Goal: Task Accomplishment & Management: Complete application form

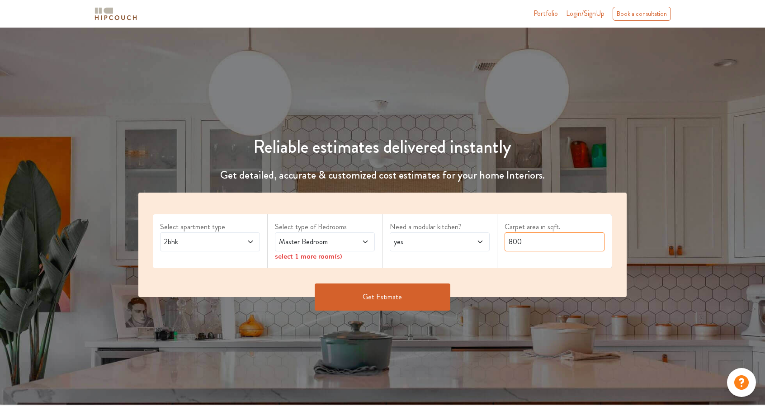
click at [548, 245] on input "800" at bounding box center [555, 241] width 100 height 19
type input "650"
click at [367, 241] on icon at bounding box center [365, 242] width 5 height 3
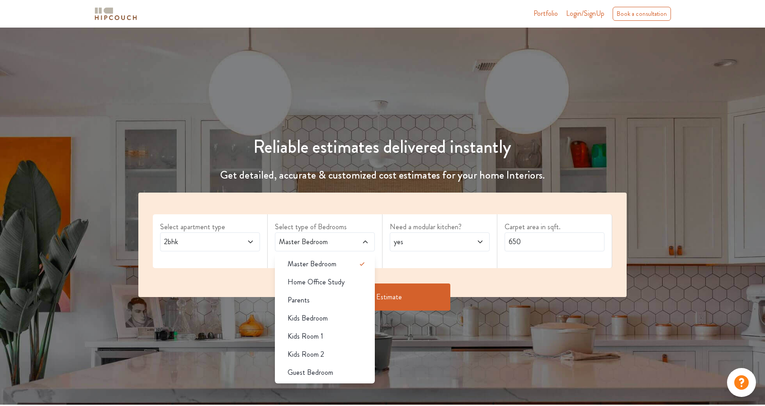
click at [477, 268] on div "Select apartment type 2bhk Select type of Bedrooms Master Bedroom Master Bedroo…" at bounding box center [382, 245] width 488 height 104
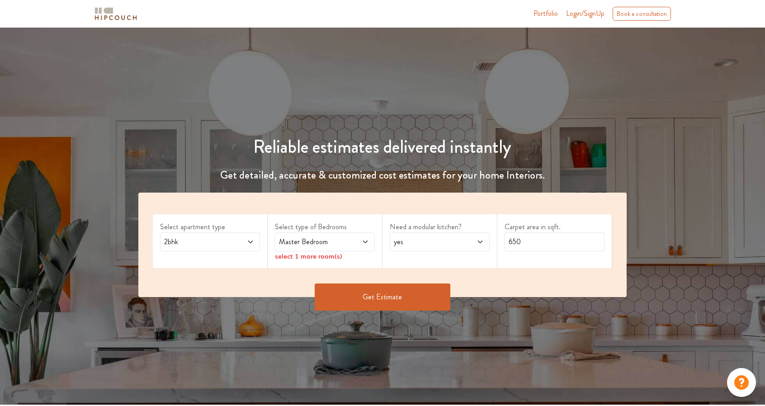
click at [286, 259] on div "select 1 more room(s)" at bounding box center [325, 255] width 100 height 9
click at [336, 246] on span "Master Bedroom" at bounding box center [311, 241] width 69 height 11
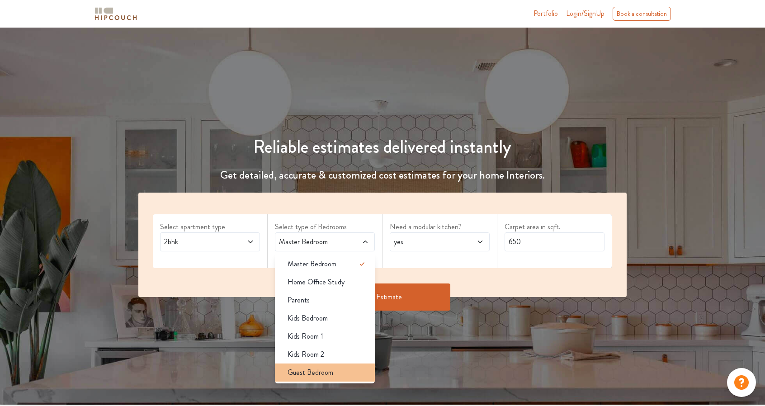
click at [341, 372] on div "Guest Bedroom" at bounding box center [327, 372] width 94 height 11
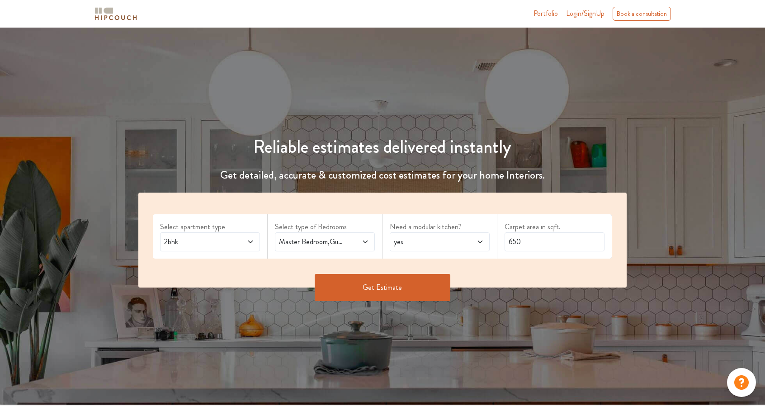
click at [352, 241] on span at bounding box center [357, 241] width 23 height 11
click at [468, 271] on div "Select apartment type 2bhk Select type of Bedrooms Master Bedroom,Guest Bedroom…" at bounding box center [382, 240] width 488 height 95
click at [423, 290] on button "Get Estimate" at bounding box center [383, 287] width 136 height 27
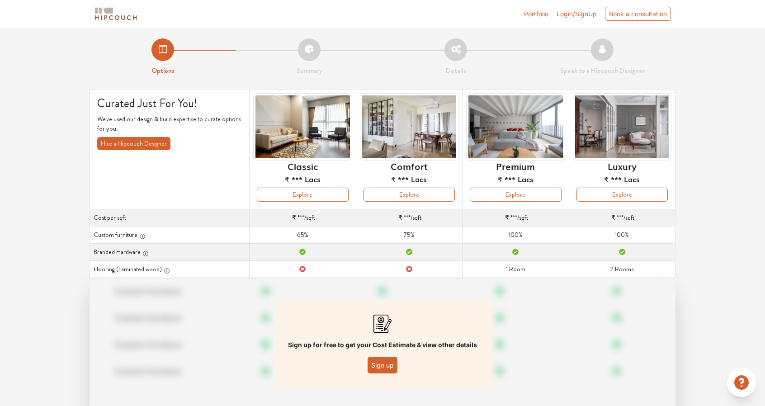
click at [379, 365] on button "Sign up" at bounding box center [383, 365] width 30 height 17
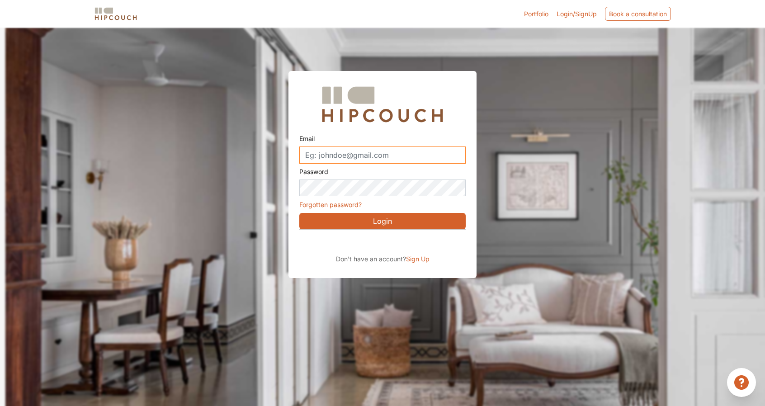
click at [336, 151] on input "Email" at bounding box center [382, 154] width 166 height 17
type input "qictbwddkixrimmxzn@nesopf.com"
click at [372, 219] on button "Login" at bounding box center [382, 221] width 166 height 16
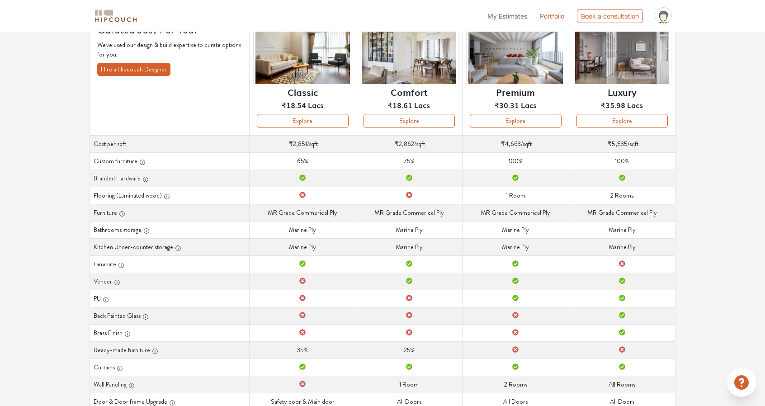
scroll to position [79, 0]
